Goal: Transaction & Acquisition: Purchase product/service

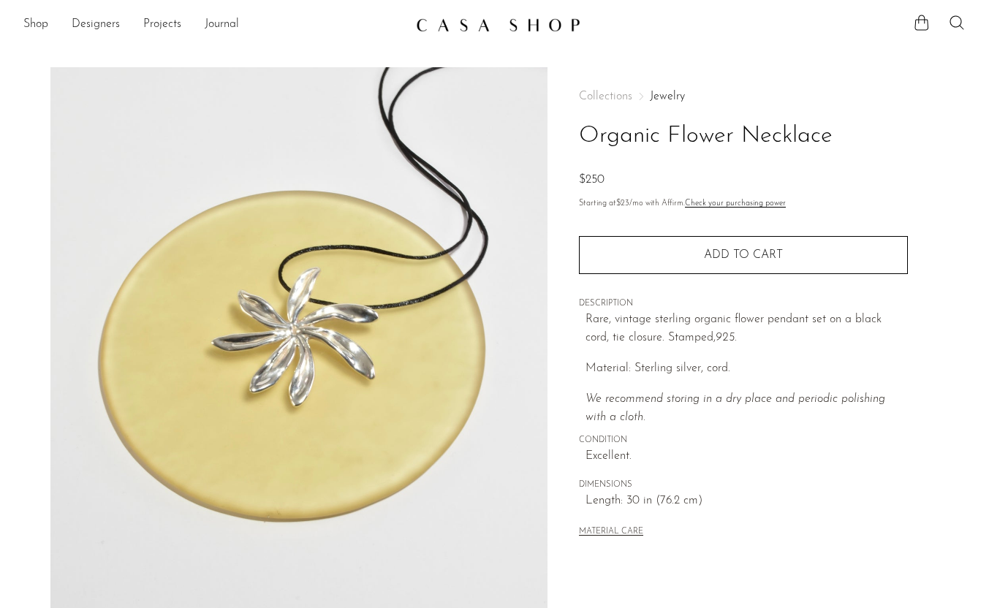
scroll to position [143, 0]
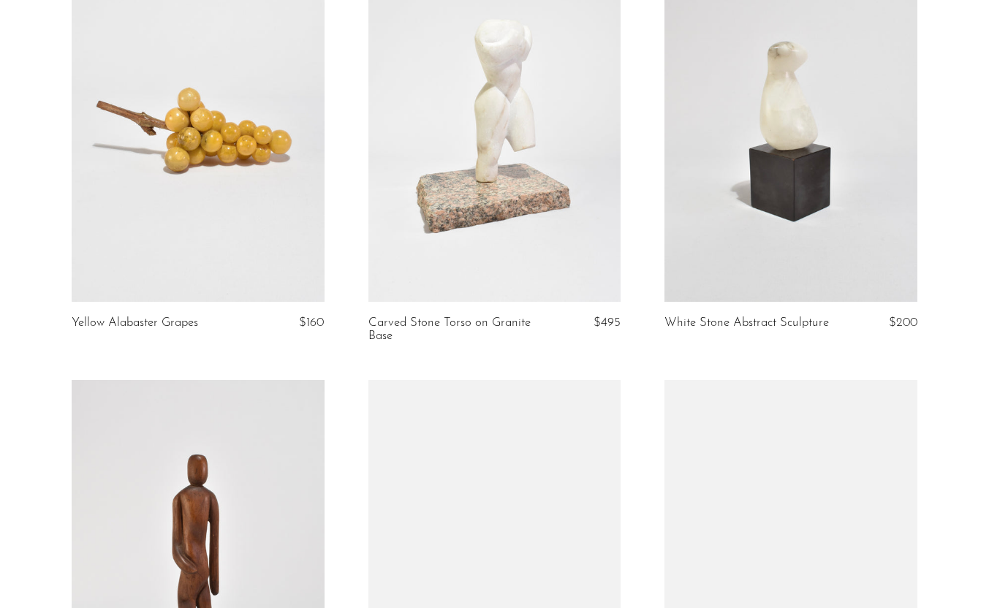
scroll to position [533, 0]
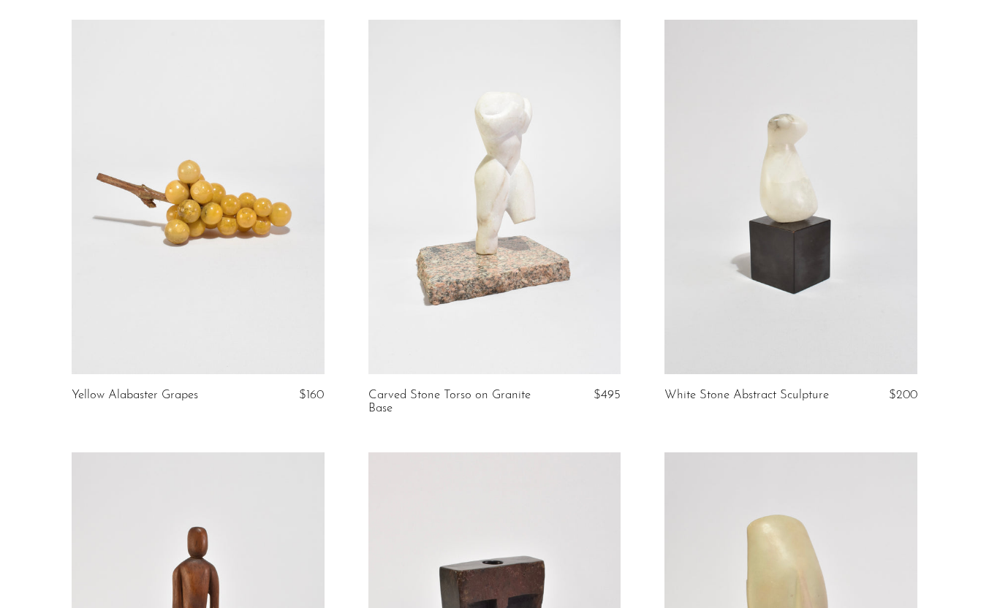
click at [313, 190] on link at bounding box center [198, 197] width 253 height 354
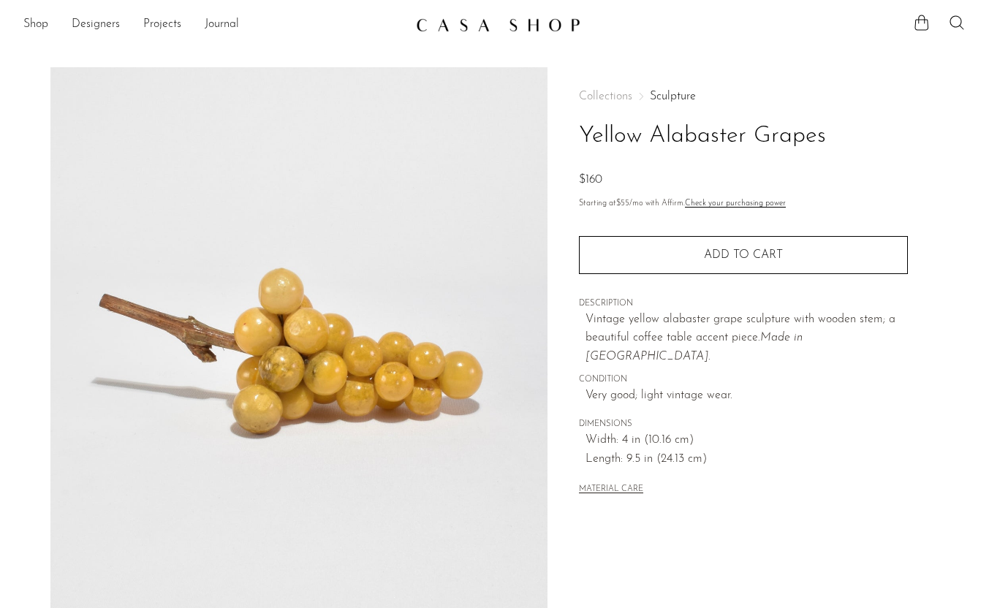
click at [699, 137] on h1 "Yellow Alabaster Grapes" at bounding box center [743, 136] width 329 height 37
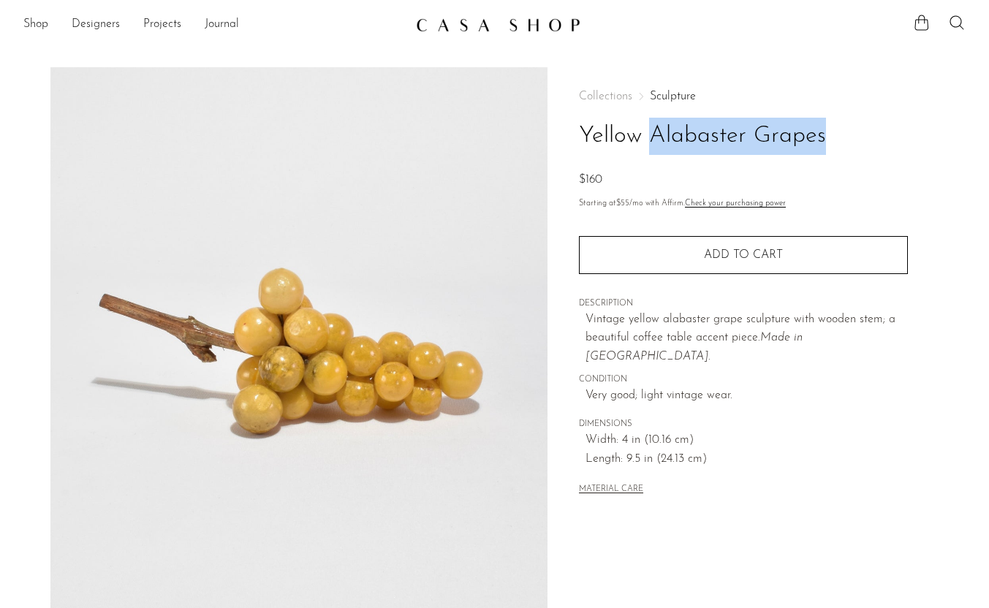
click at [699, 137] on h1 "Yellow Alabaster Grapes" at bounding box center [743, 136] width 329 height 37
copy div "Yellow Alabaster Grapes"
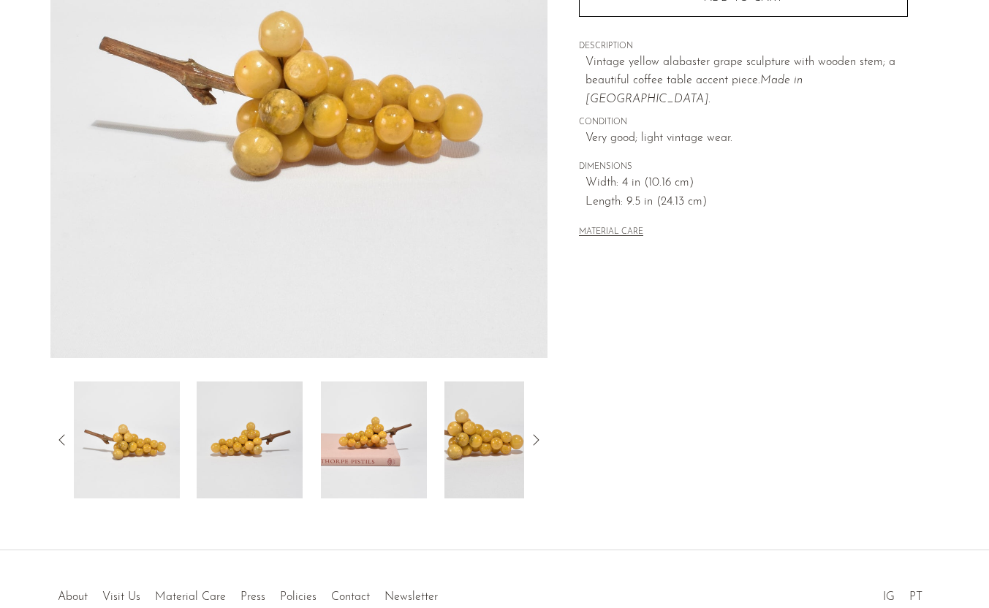
scroll to position [291, 0]
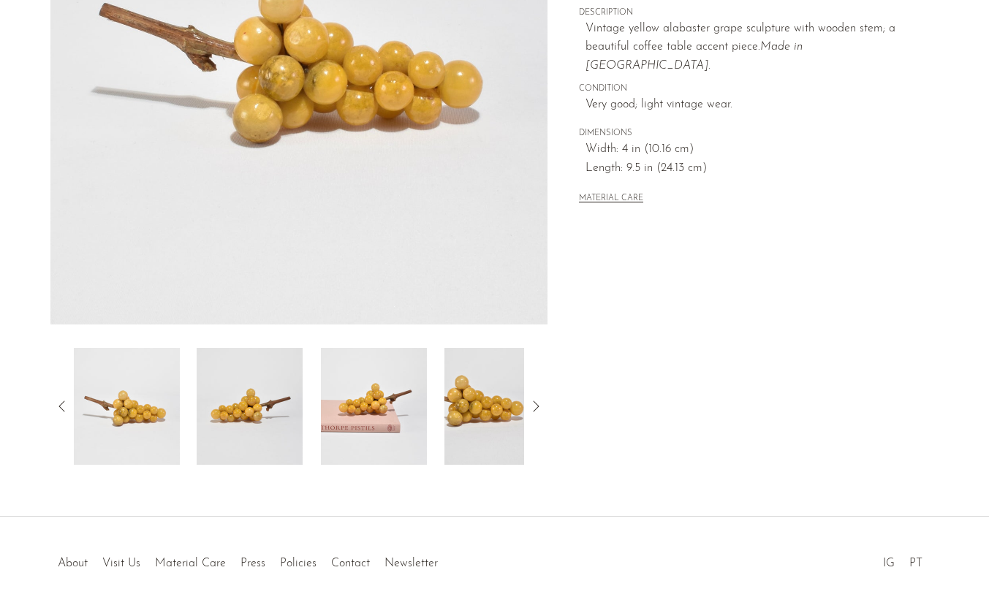
click at [276, 382] on img at bounding box center [250, 406] width 106 height 117
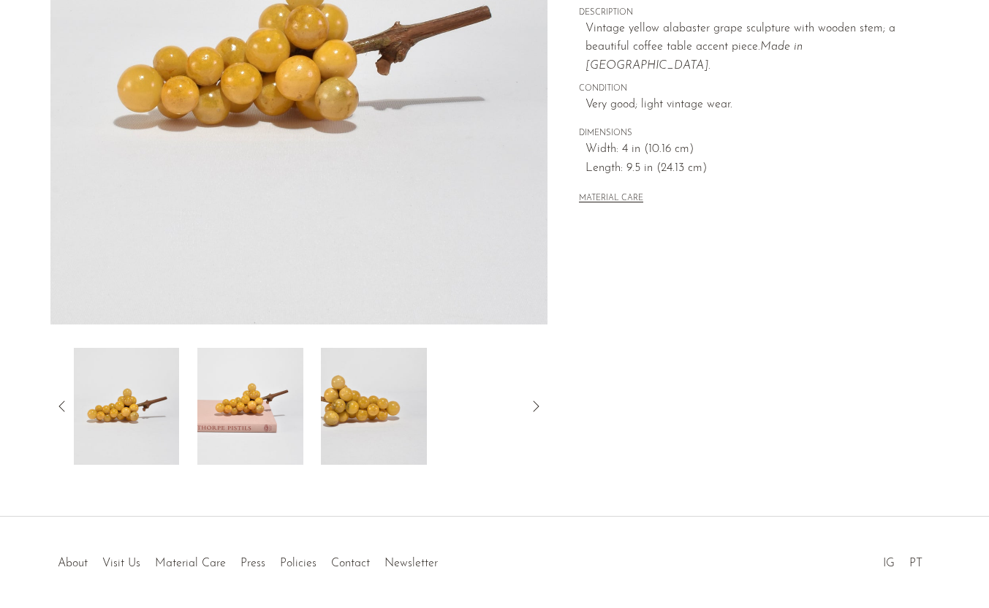
click at [238, 393] on img at bounding box center [250, 406] width 106 height 117
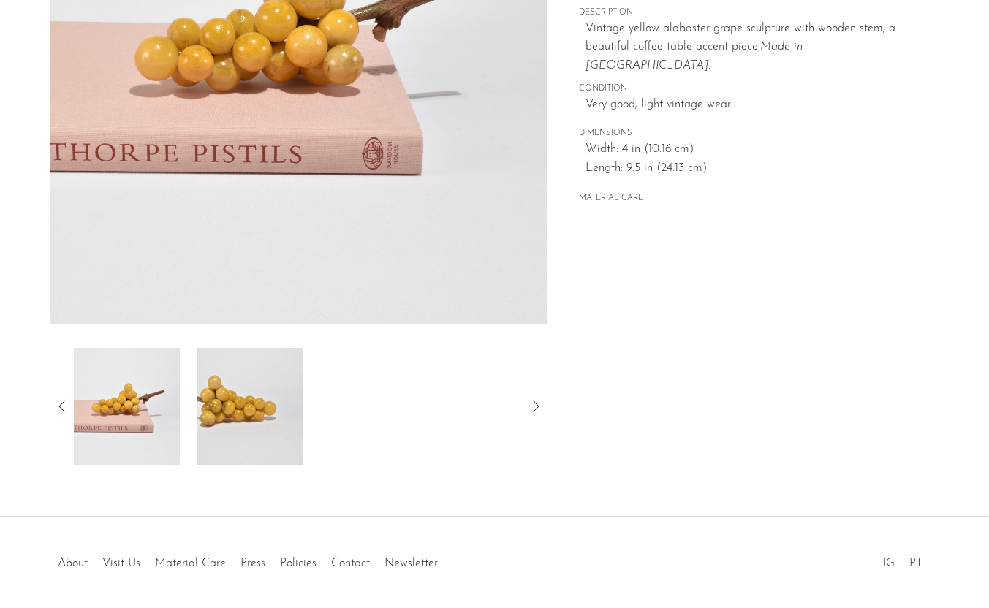
click at [282, 385] on img at bounding box center [250, 406] width 106 height 117
